Goal: Find specific page/section: Find specific page/section

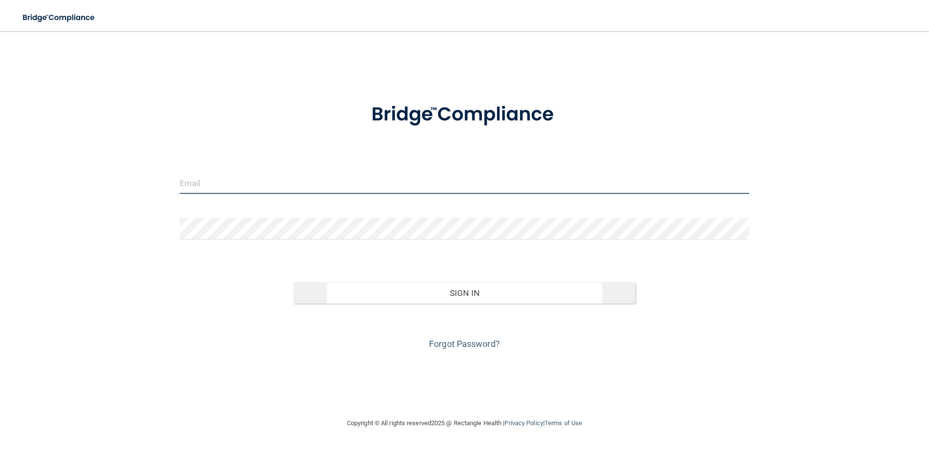
type input "[EMAIL_ADDRESS][DOMAIN_NAME]"
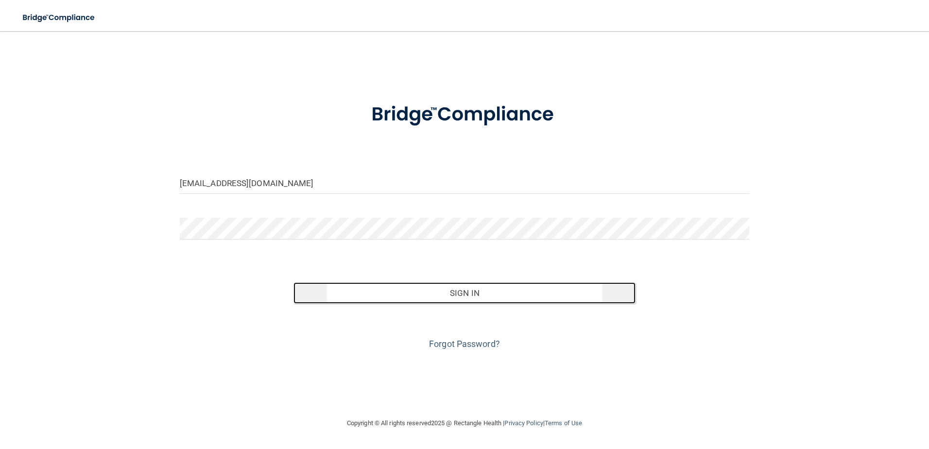
click at [494, 299] on button "Sign In" at bounding box center [464, 292] width 342 height 21
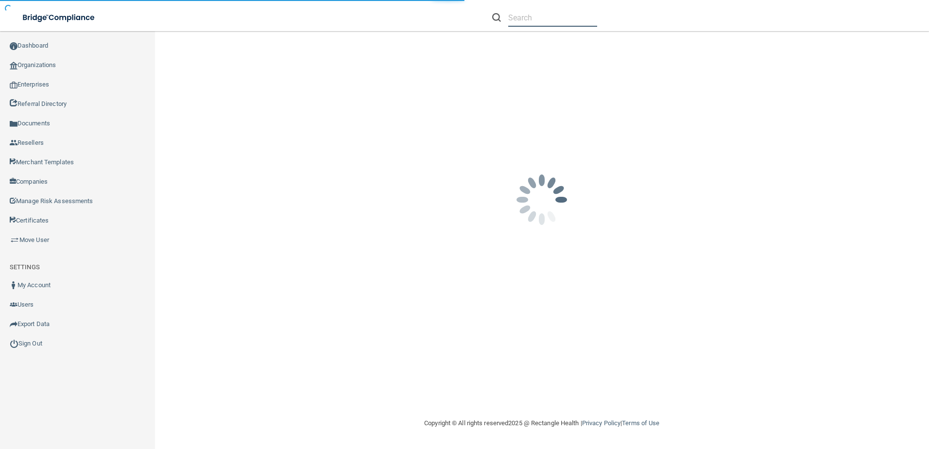
click at [528, 16] on input "text" at bounding box center [552, 18] width 89 height 18
paste input "Hillside Dental Care"
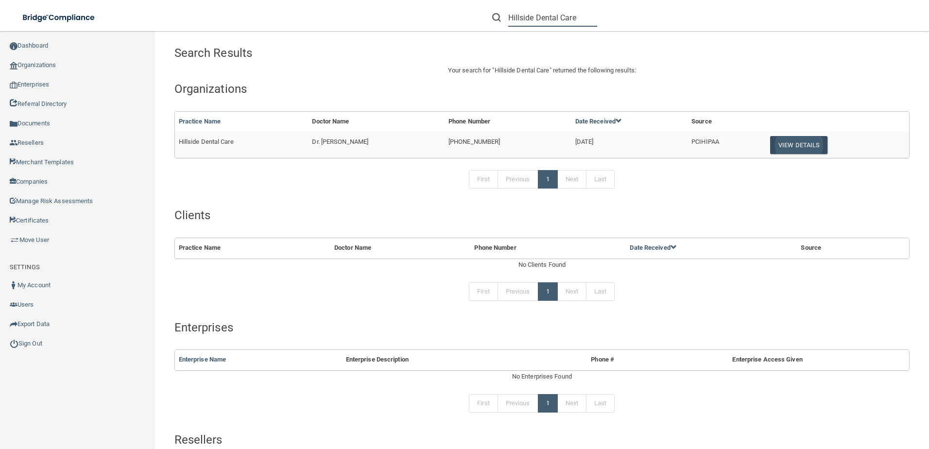
type input "Hillside Dental Care"
click at [802, 149] on button "View Details" at bounding box center [798, 145] width 57 height 18
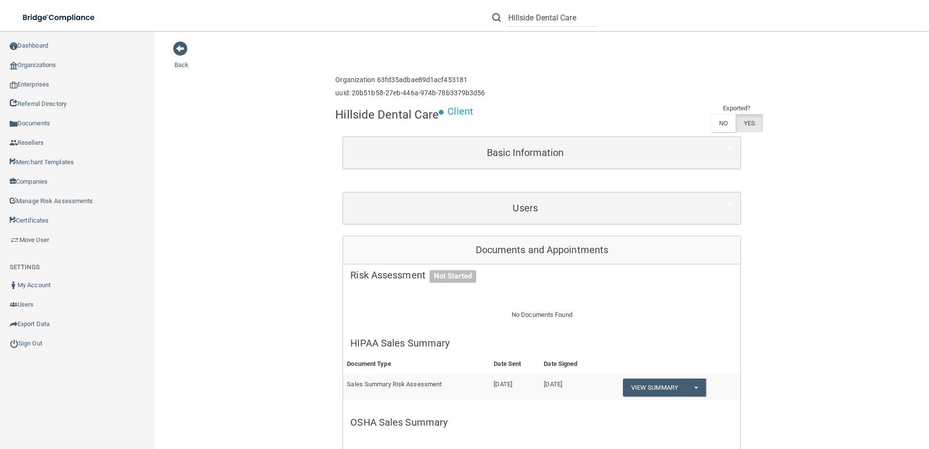
click at [514, 221] on div "Users" at bounding box center [541, 208] width 397 height 32
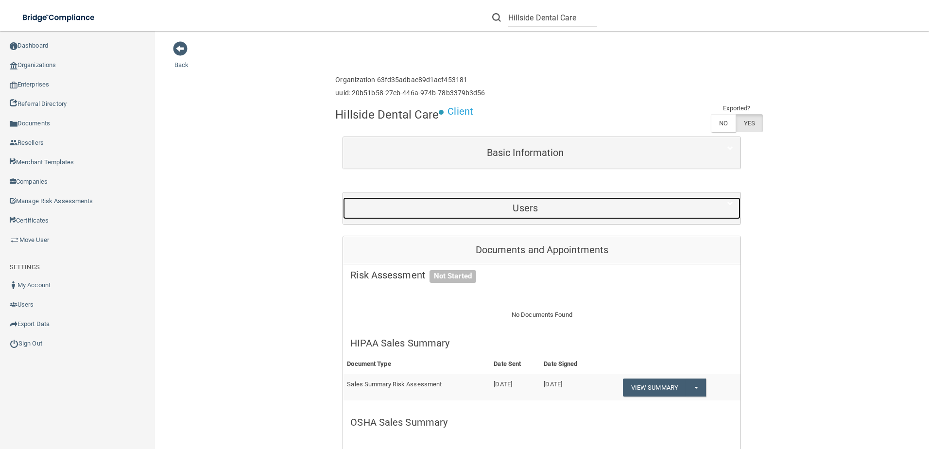
click at [518, 214] on div "Users" at bounding box center [525, 208] width 364 height 22
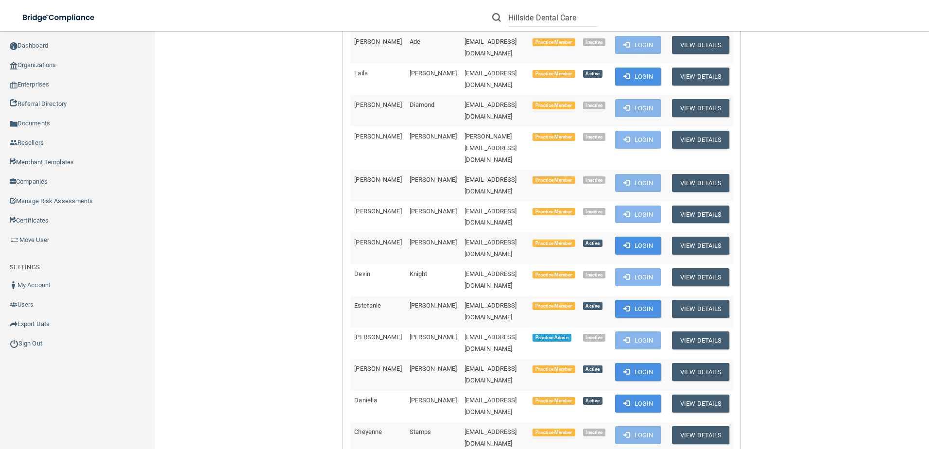
scroll to position [146, 0]
